Goal: Task Accomplishment & Management: Use online tool/utility

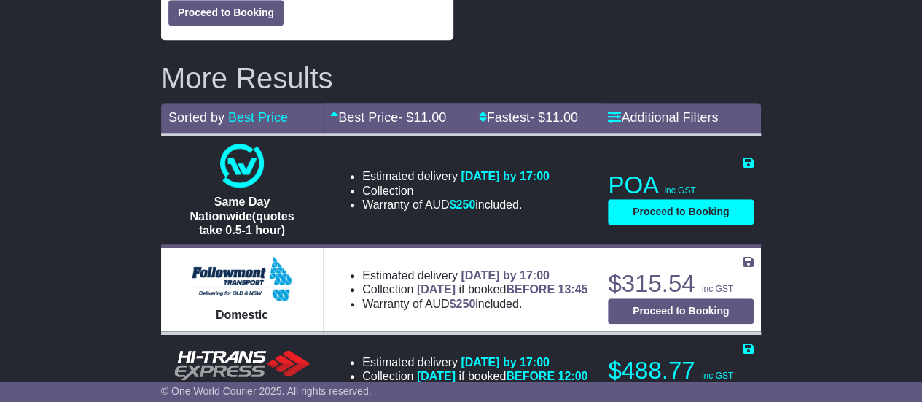
scroll to position [507, 0]
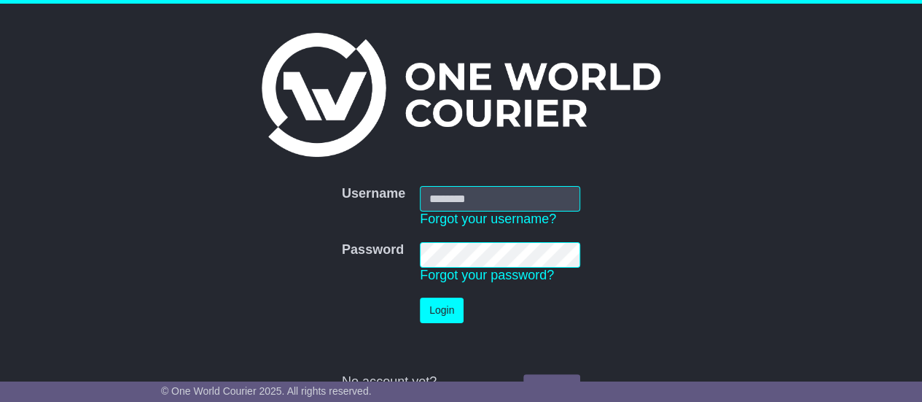
type input "**********"
click at [449, 311] on button "Login" at bounding box center [442, 310] width 44 height 26
